Goal: Task Accomplishment & Management: Use online tool/utility

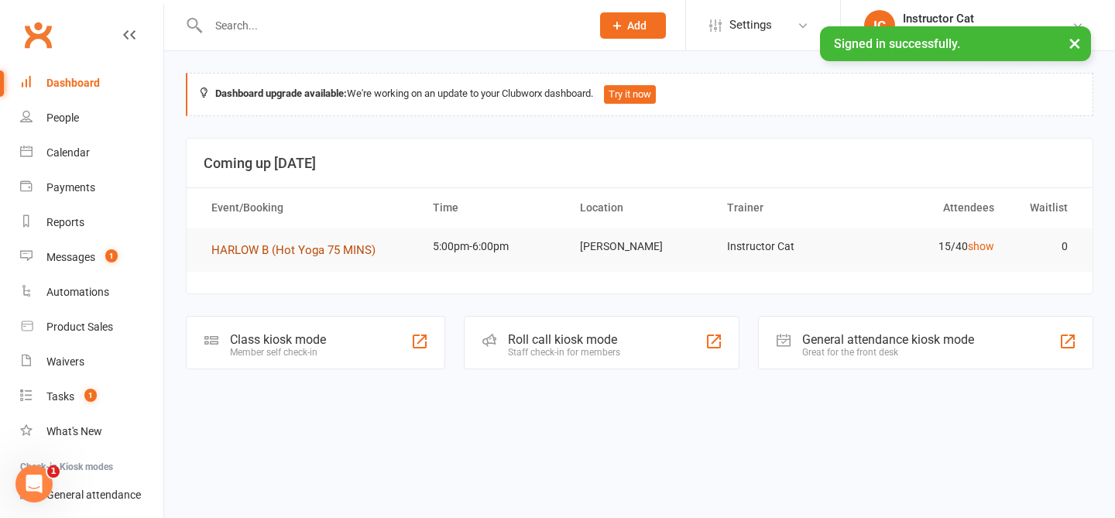
click at [337, 253] on span "HARLOW B (Hot Yoga 75 MINS)" at bounding box center [293, 250] width 164 height 14
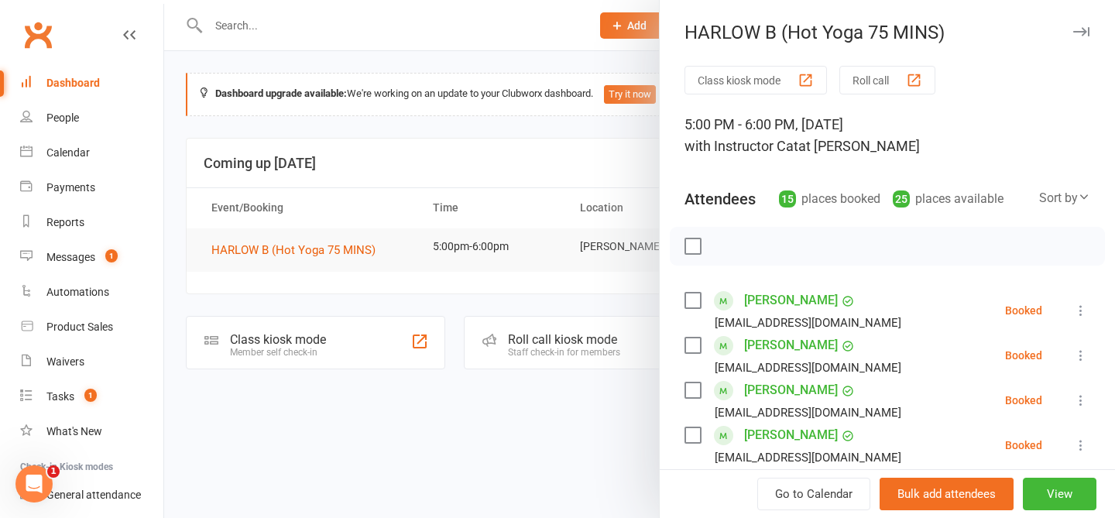
click at [882, 85] on button "Roll call" at bounding box center [887, 80] width 96 height 29
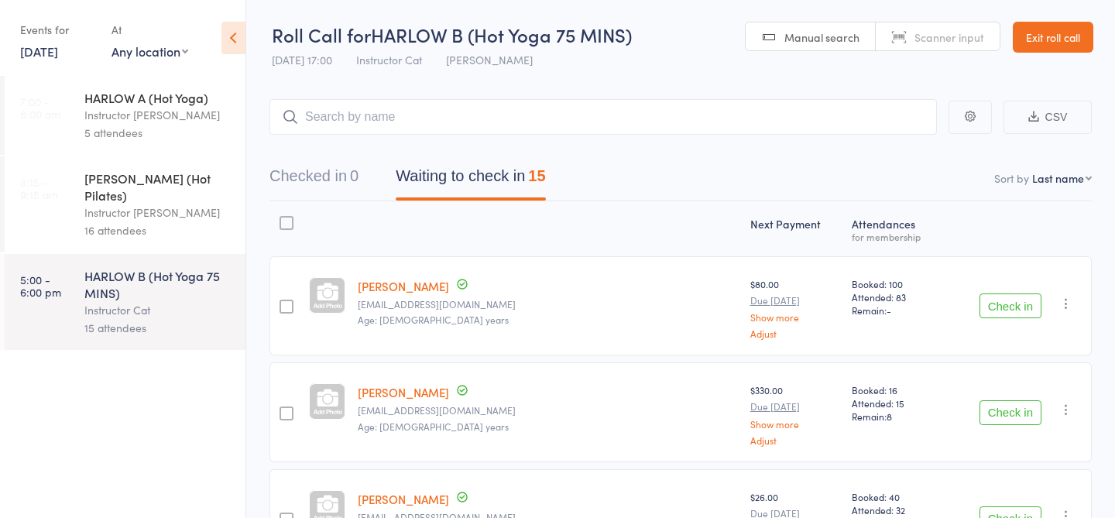
click at [553, 118] on input "search" at bounding box center [602, 117] width 667 height 36
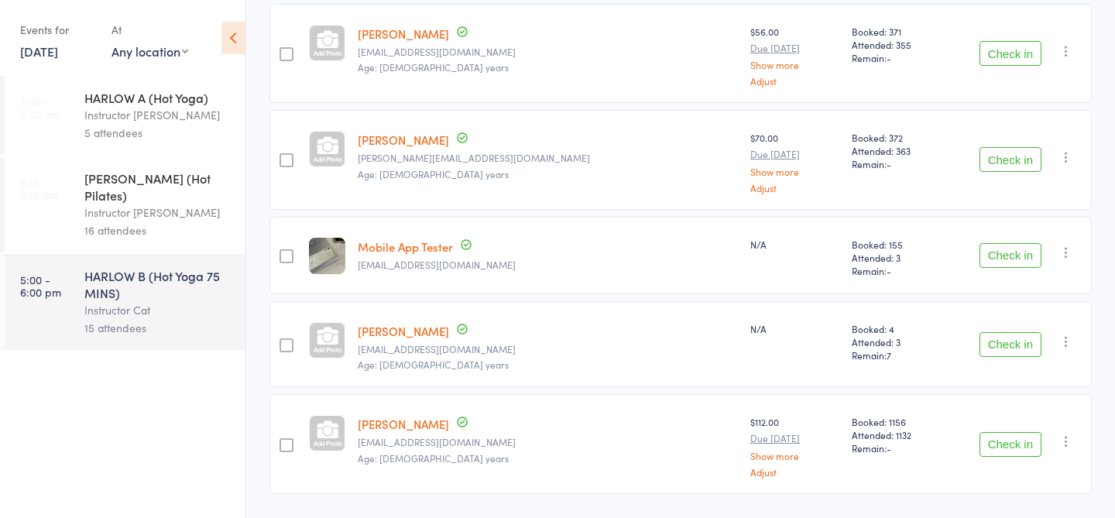
scroll to position [1354, 0]
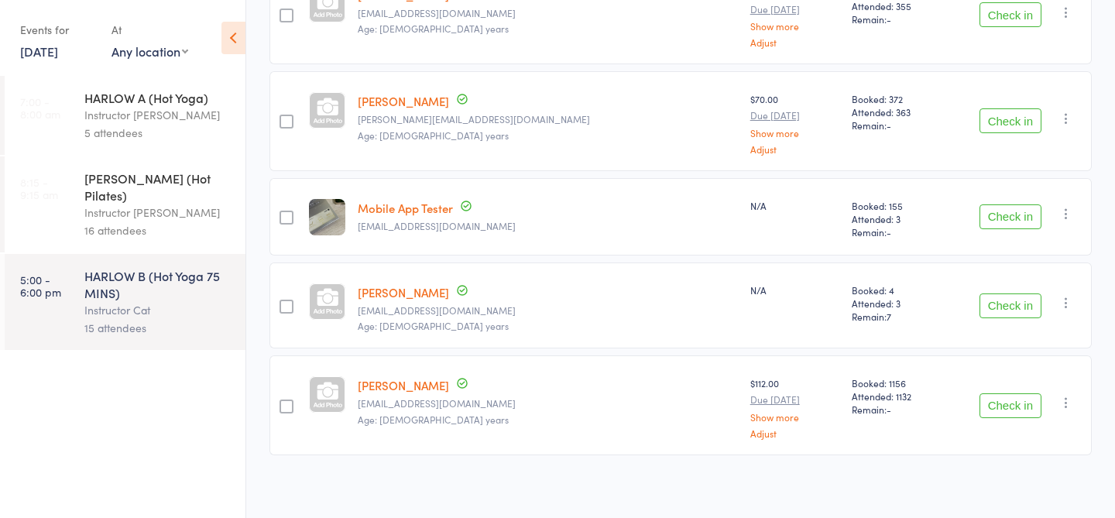
click at [1002, 295] on button "Check in" at bounding box center [1010, 305] width 62 height 25
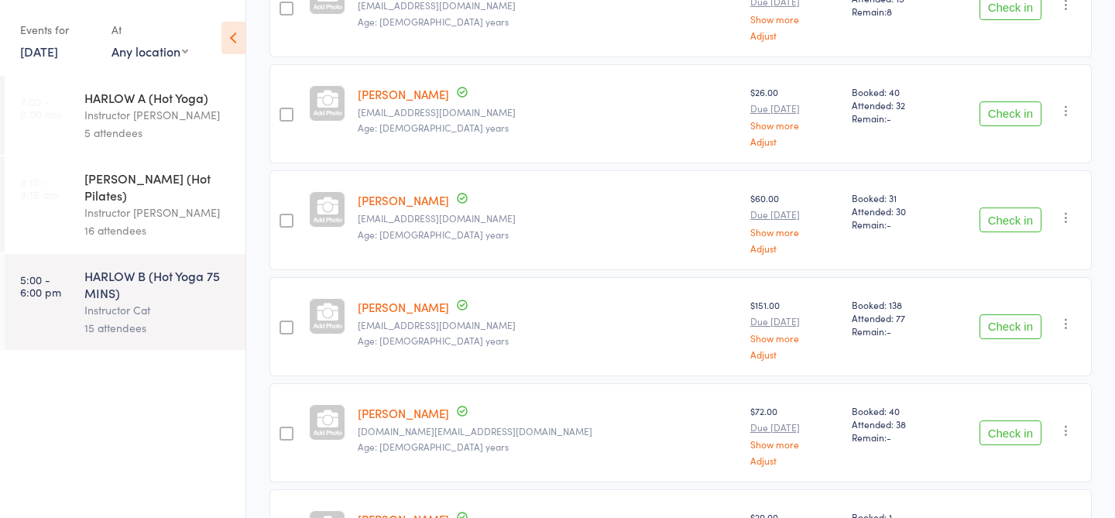
scroll to position [0, 0]
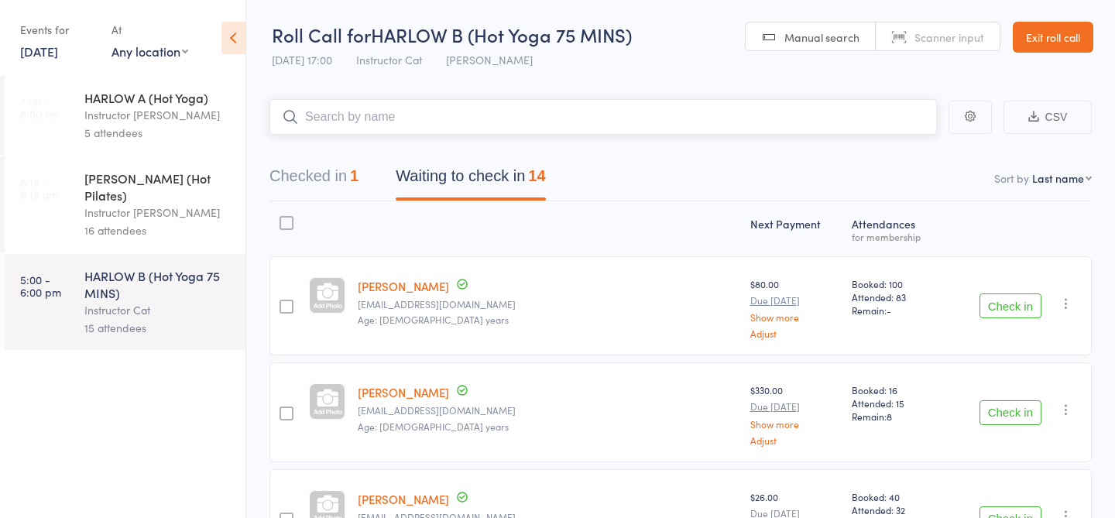
click at [645, 130] on input "search" at bounding box center [602, 117] width 667 height 36
type input "23494"
click at [894, 149] on link "Check in" at bounding box center [893, 150] width 55 height 24
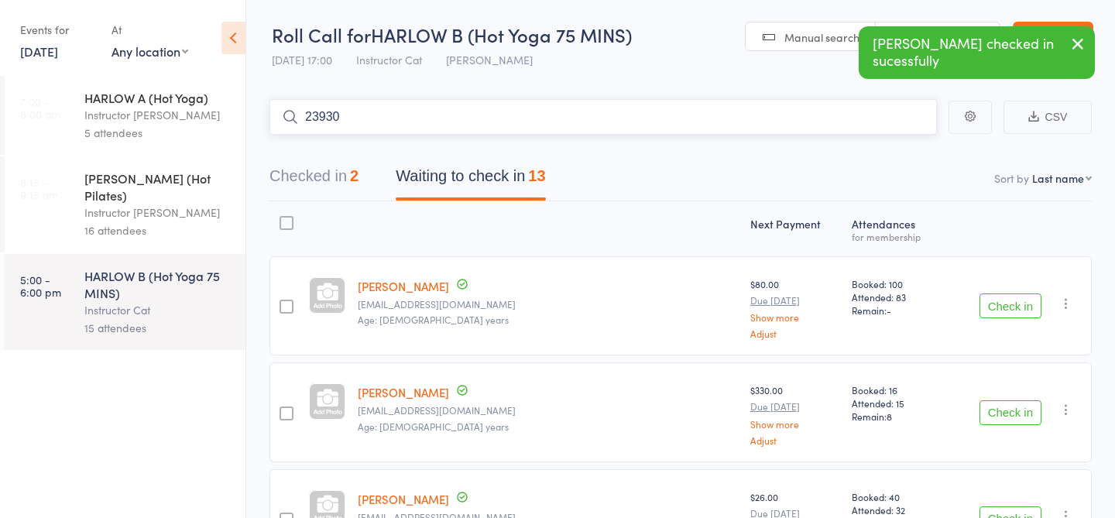
type input "23930"
click at [885, 146] on link "Check in" at bounding box center [893, 150] width 55 height 24
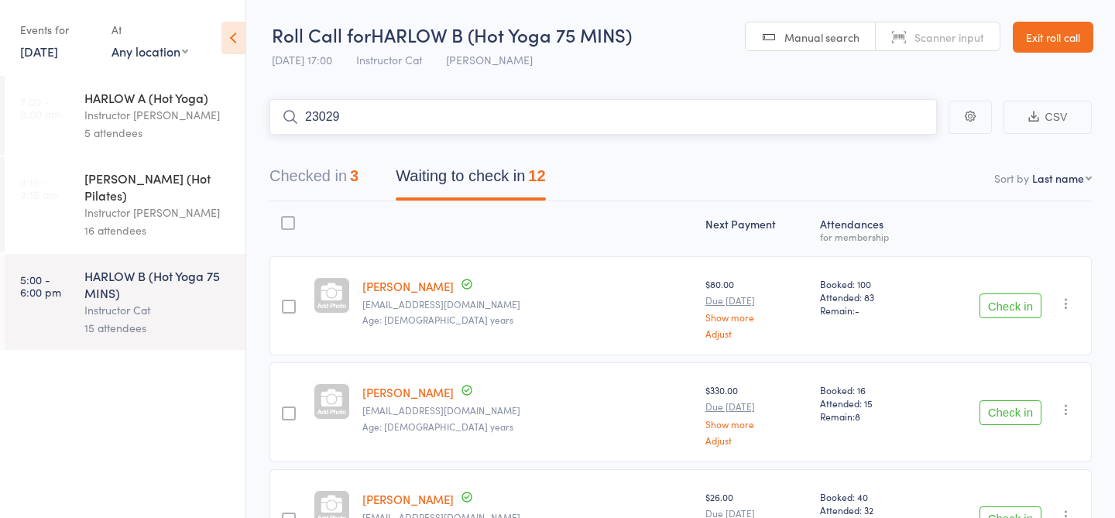
type input "23029"
click at [883, 149] on link "Check in" at bounding box center [893, 150] width 55 height 24
type input "20422"
click at [909, 154] on link "Check in" at bounding box center [893, 150] width 55 height 24
type input "23034"
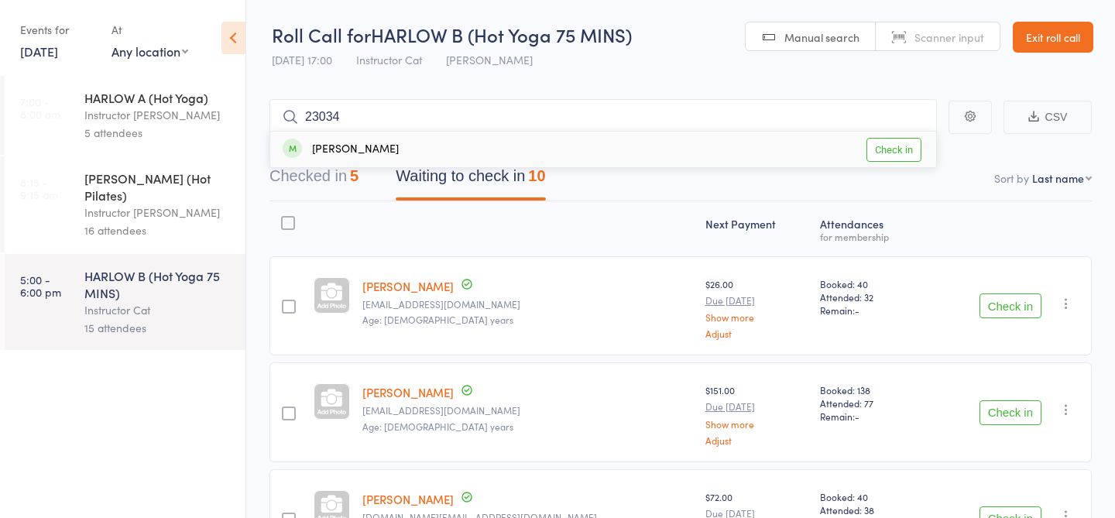
click at [888, 148] on link "Check in" at bounding box center [893, 150] width 55 height 24
type input "23936"
click at [906, 147] on link "Check in" at bounding box center [893, 150] width 55 height 24
type input "23837"
click at [913, 155] on link "Check in" at bounding box center [893, 150] width 55 height 24
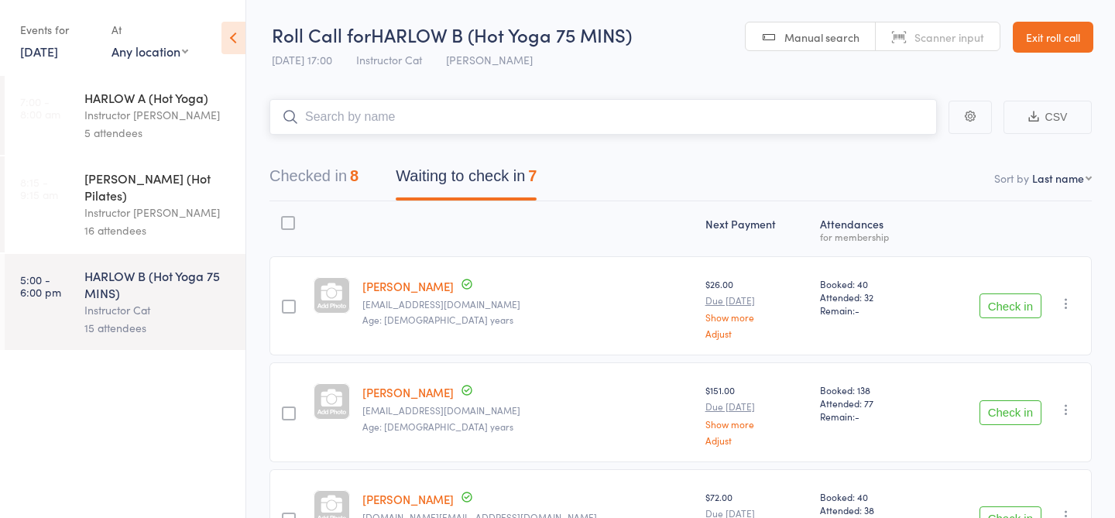
click at [848, 125] on input "search" at bounding box center [602, 117] width 667 height 36
type input "23849"
click at [899, 154] on link "Check in" at bounding box center [893, 150] width 55 height 24
type input "20013"
click at [911, 153] on link "Check in" at bounding box center [893, 150] width 55 height 24
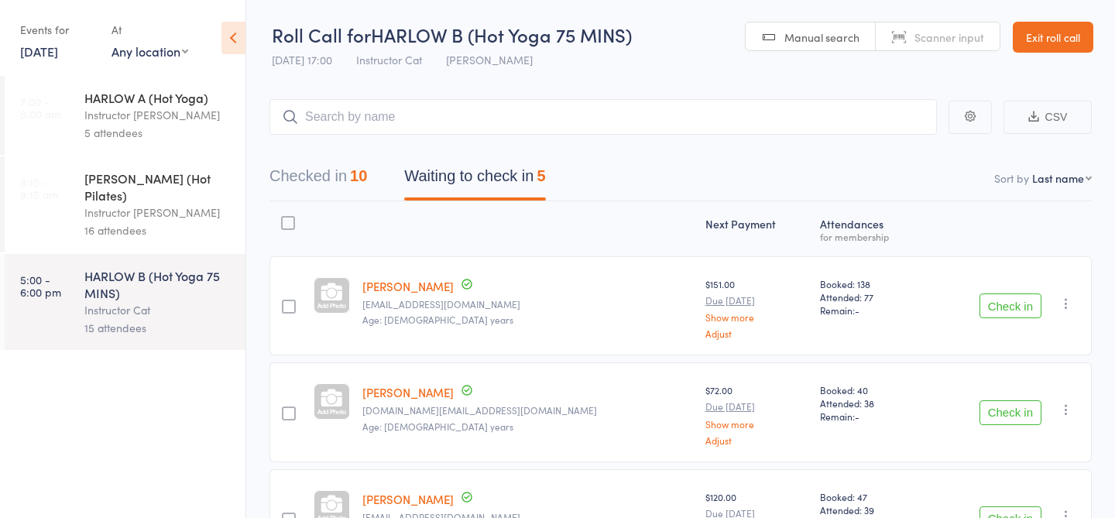
click at [1019, 308] on button "Check in" at bounding box center [1010, 305] width 62 height 25
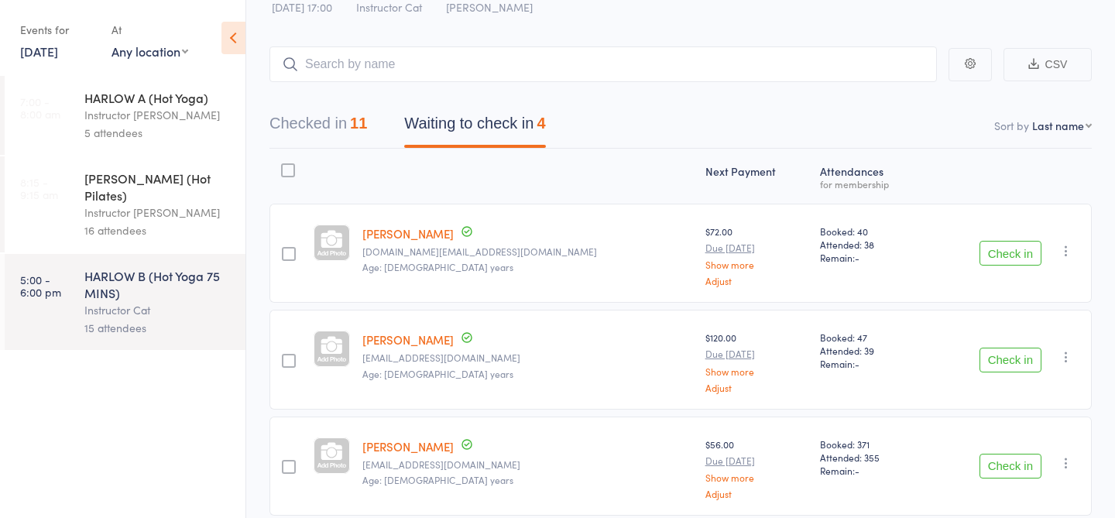
scroll to position [51, 0]
click at [1017, 363] on button "Check in" at bounding box center [1010, 361] width 62 height 25
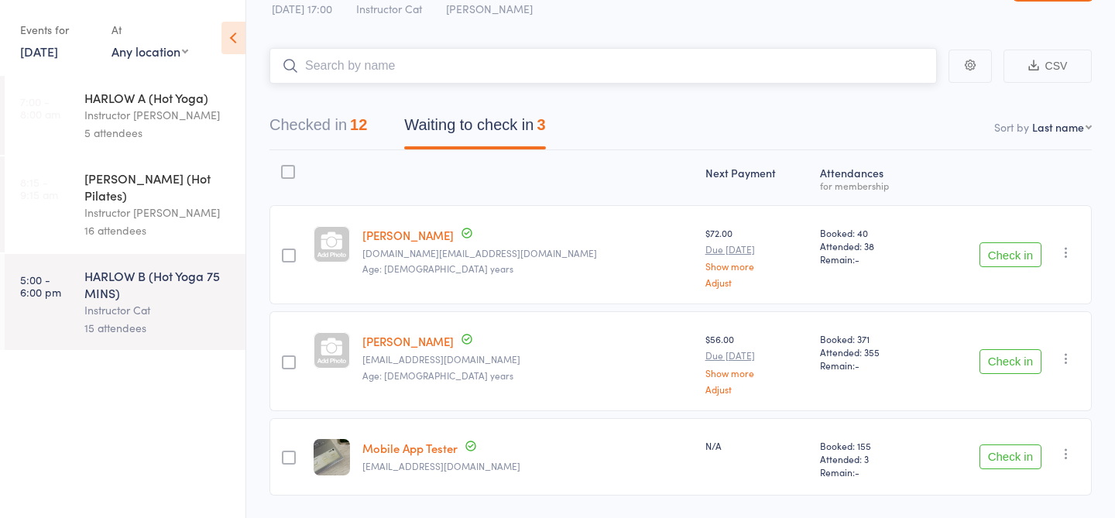
click at [803, 69] on input "search" at bounding box center [602, 66] width 667 height 36
type input "23477"
click at [887, 106] on link "Drop in" at bounding box center [896, 99] width 50 height 24
type input "21000"
click at [911, 98] on link "Check in" at bounding box center [893, 99] width 55 height 24
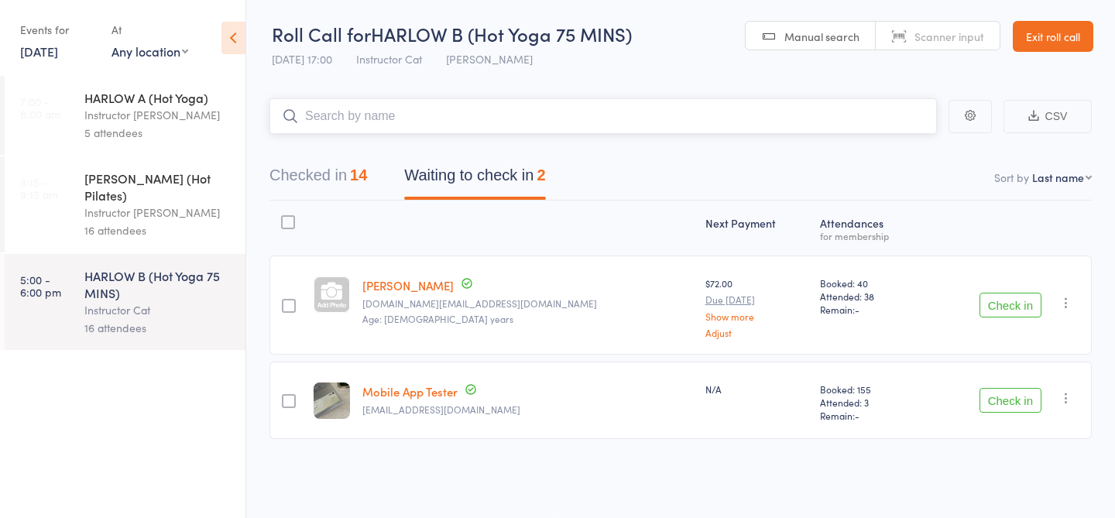
scroll to position [0, 0]
type input "23745"
click at [908, 151] on link "Check in" at bounding box center [893, 150] width 55 height 24
